Goal: Check status

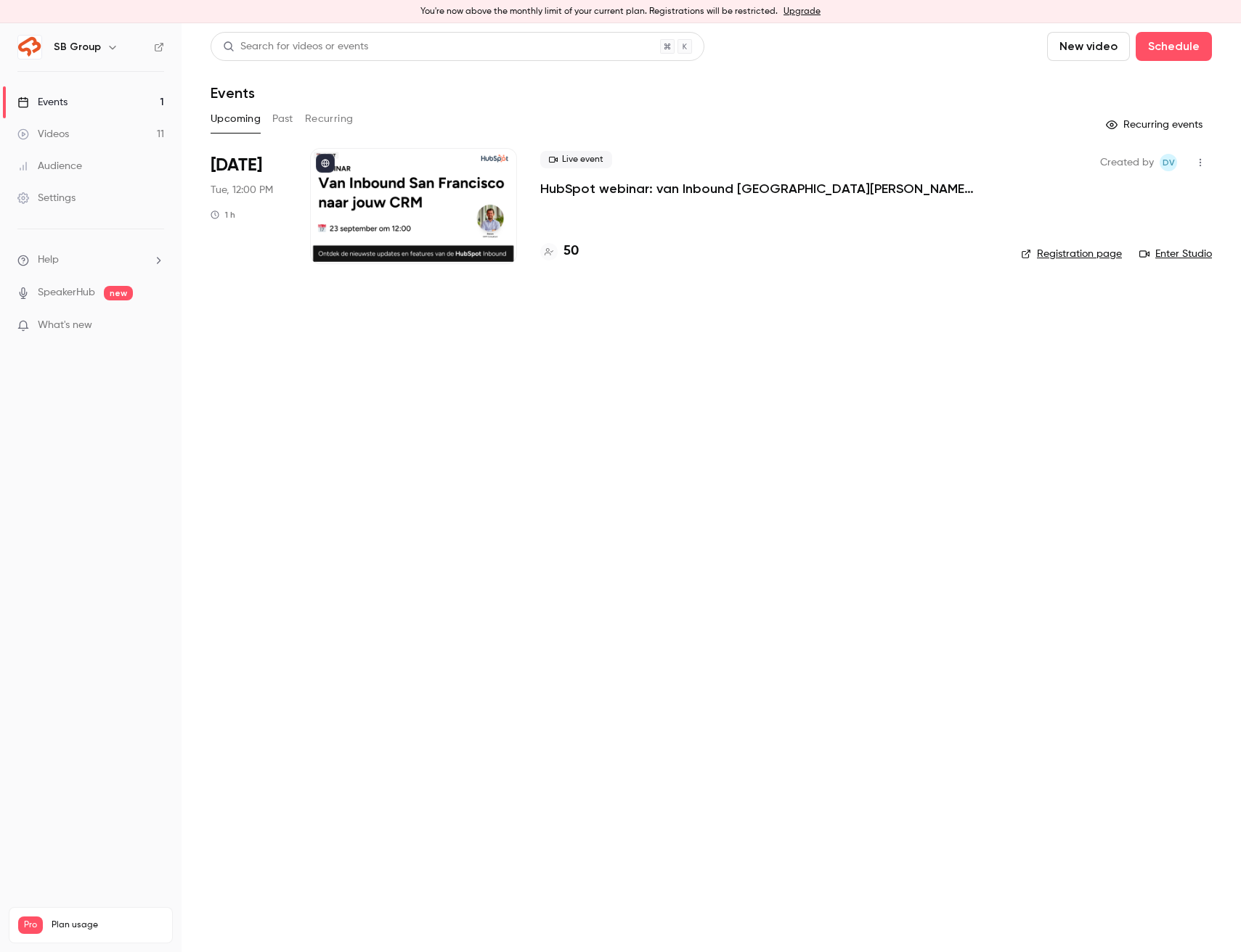
click at [552, 186] on p "HubSpot webinar: van Inbound [GEOGRAPHIC_DATA][PERSON_NAME] jouw CRM" at bounding box center [758, 188] width 435 height 18
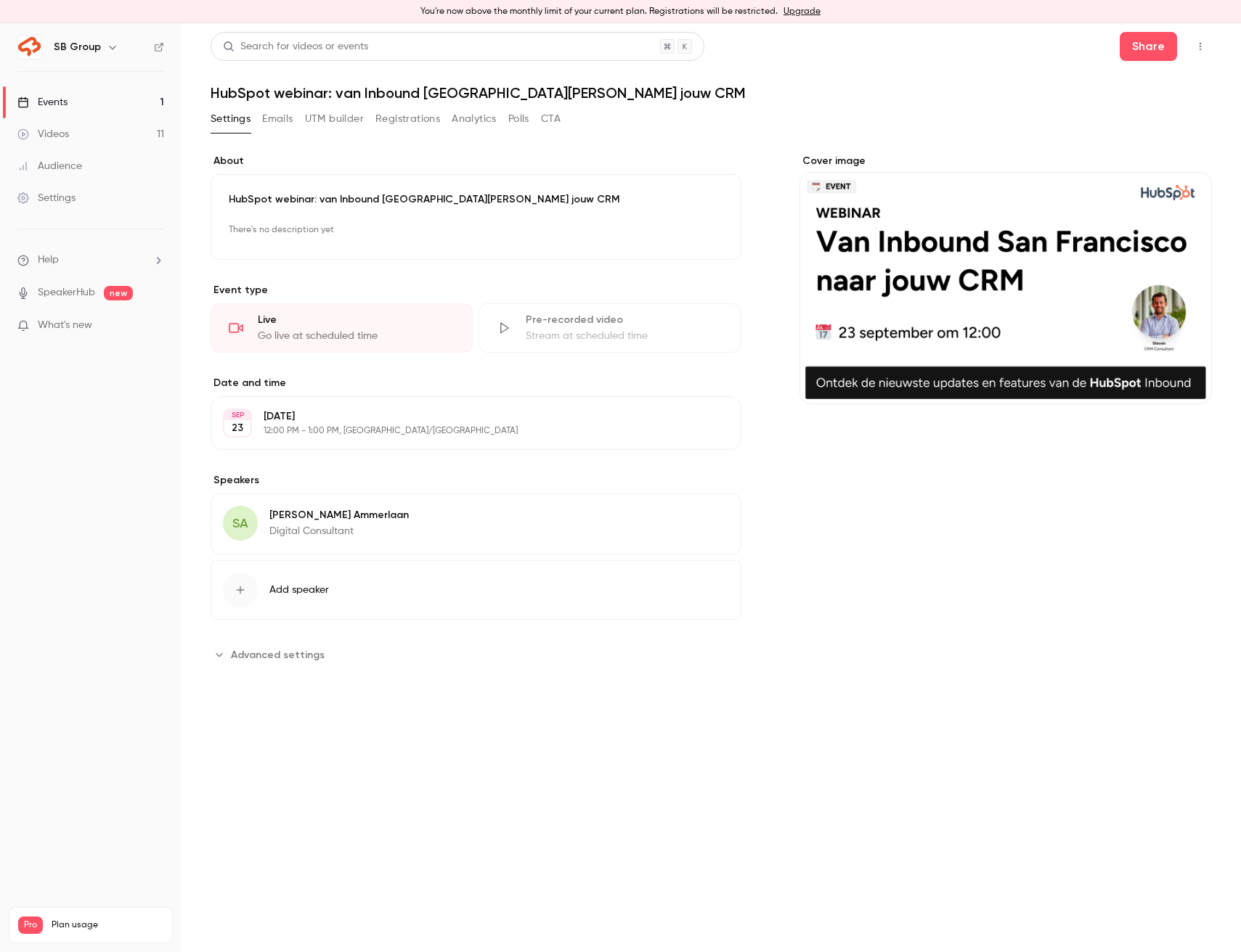
click at [395, 114] on button "Registrations" at bounding box center [407, 119] width 65 height 23
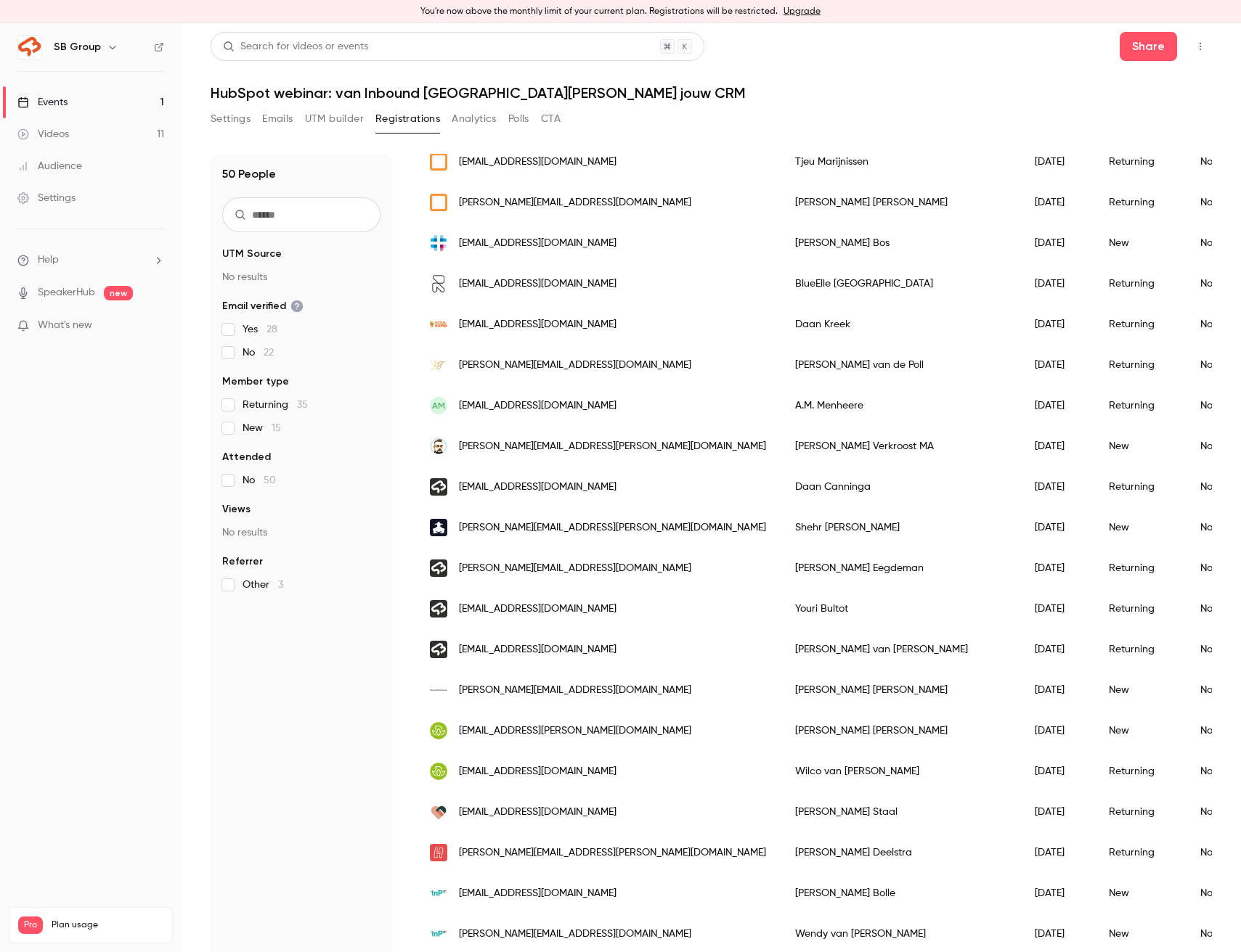
scroll to position [320, 0]
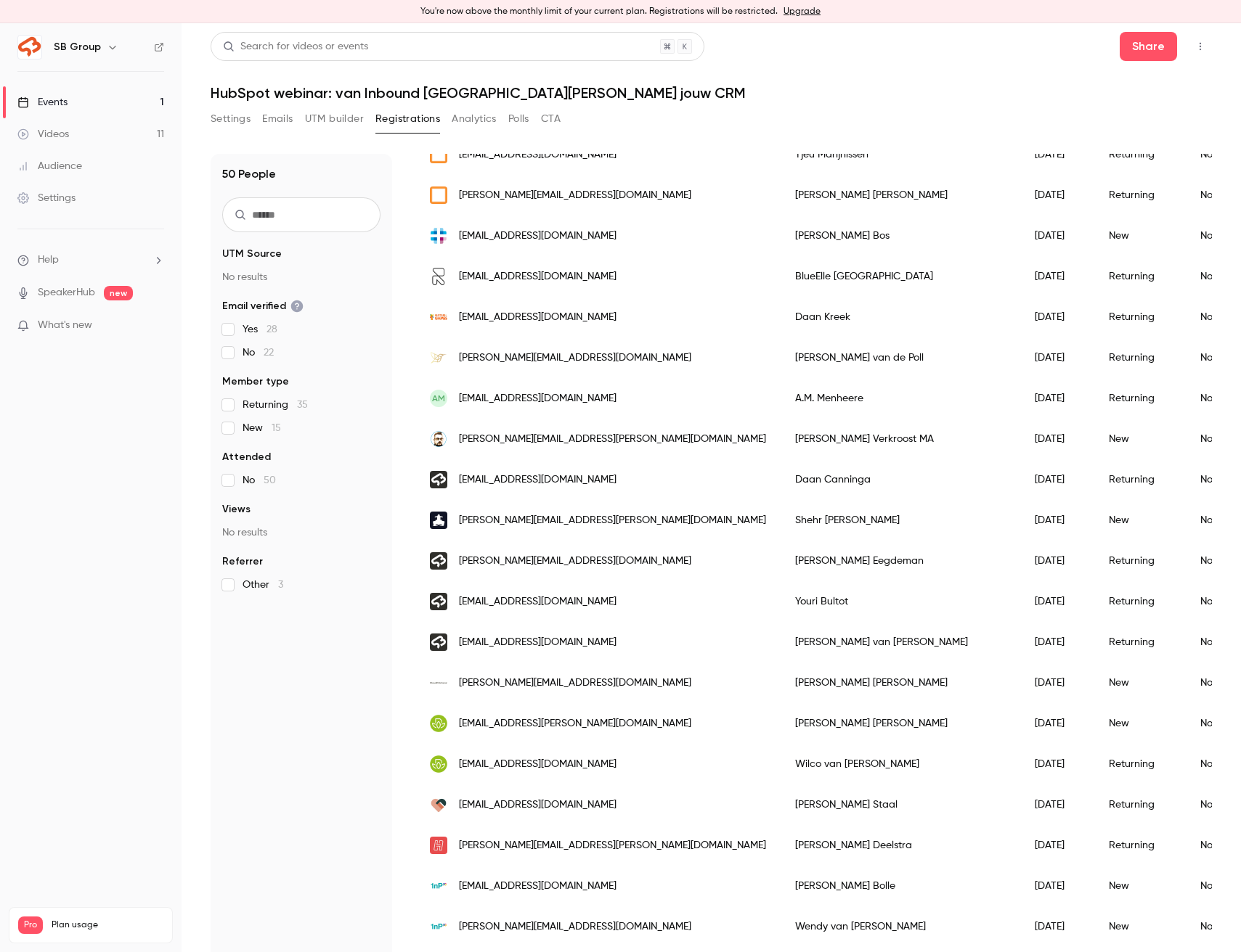
click at [1094, 646] on div "Returning" at bounding box center [1139, 643] width 92 height 41
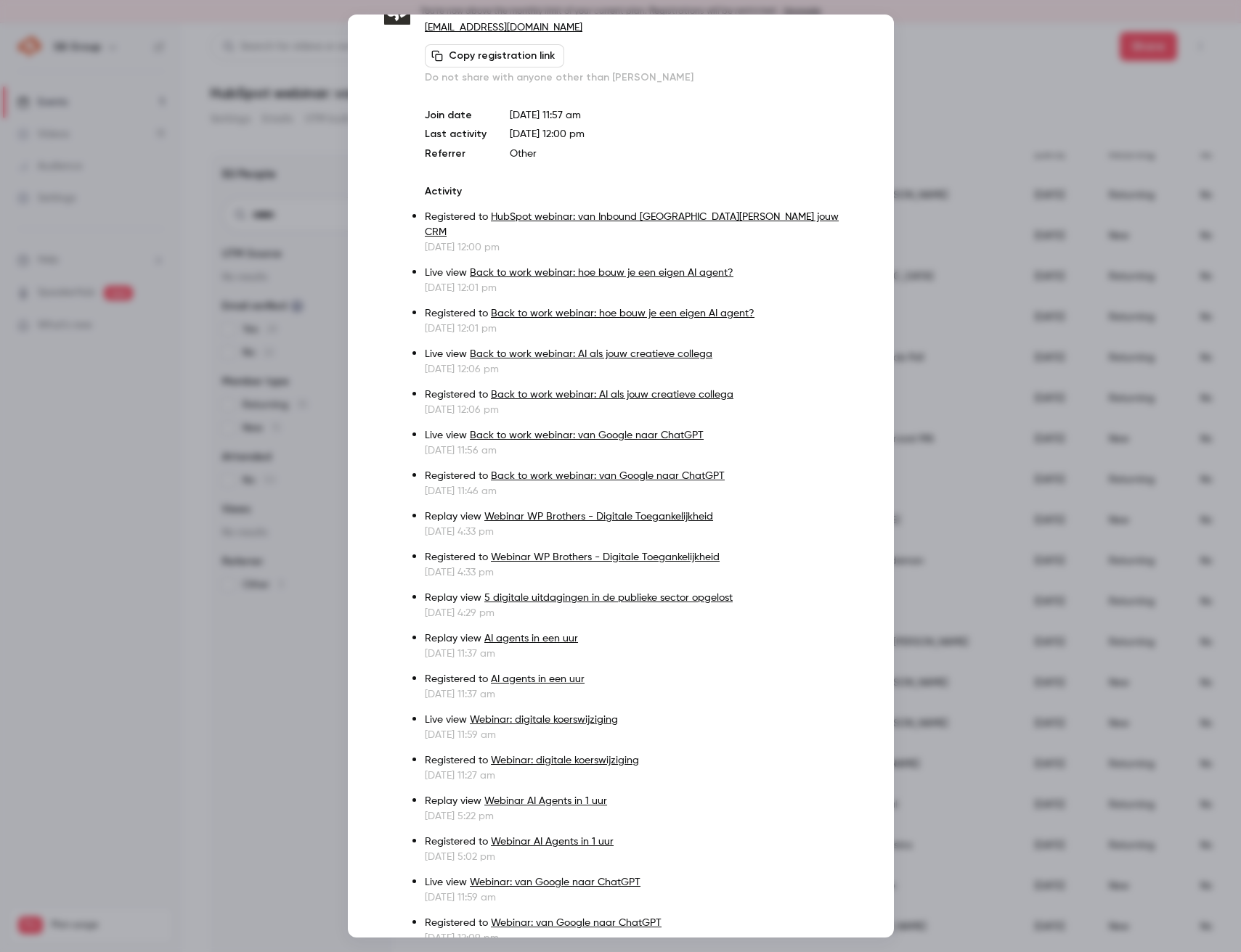
scroll to position [0, 0]
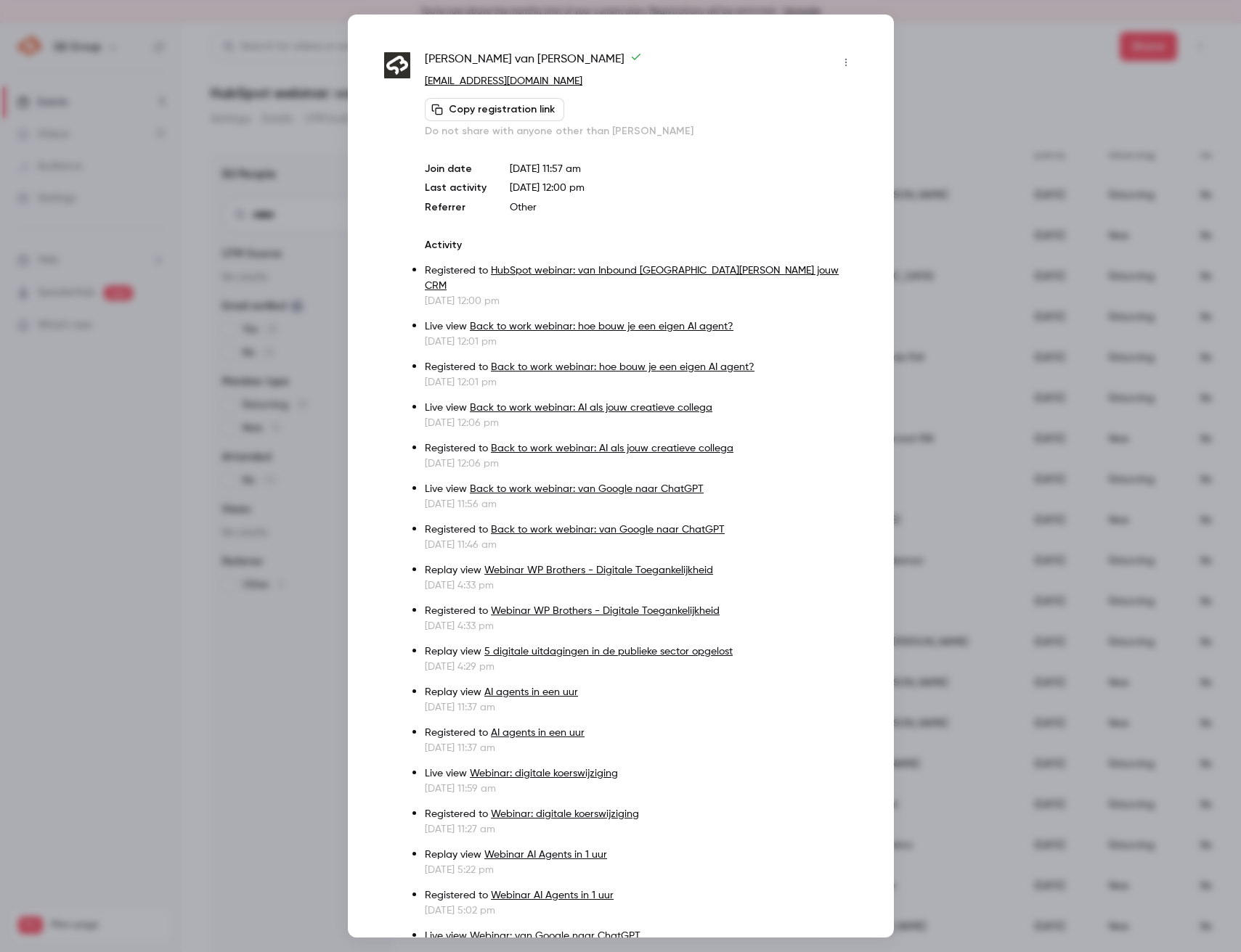
click at [848, 55] on button "button" at bounding box center [846, 62] width 23 height 23
click at [1126, 247] on div at bounding box center [620, 476] width 1241 height 952
click at [923, 63] on div at bounding box center [620, 476] width 1241 height 952
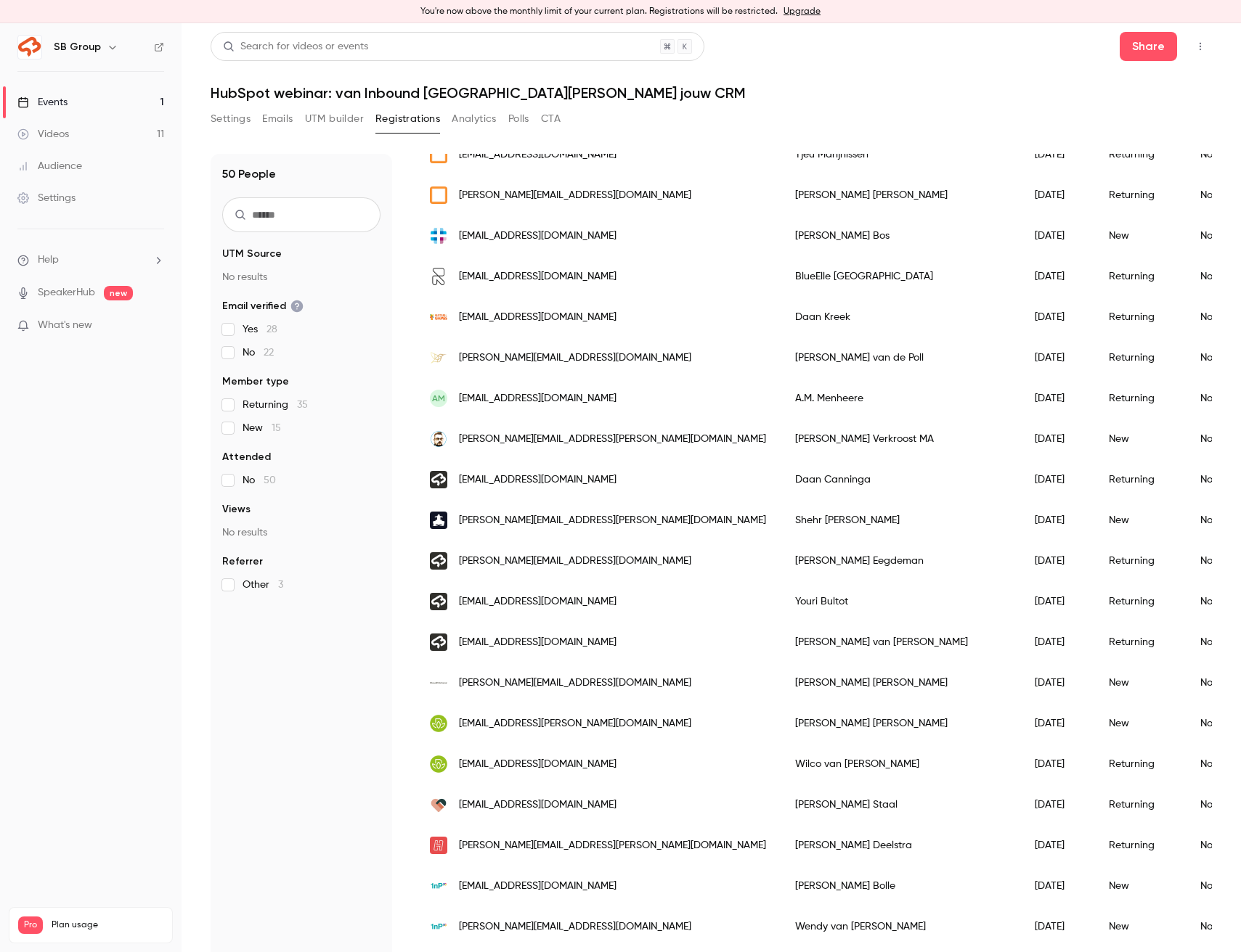
click at [132, 96] on link "Events 1" at bounding box center [91, 102] width 182 height 31
